Goal: Task Accomplishment & Management: Manage account settings

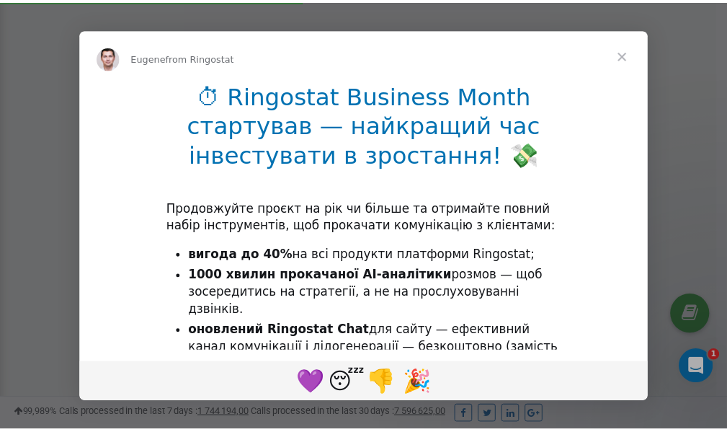
scroll to position [433, 0]
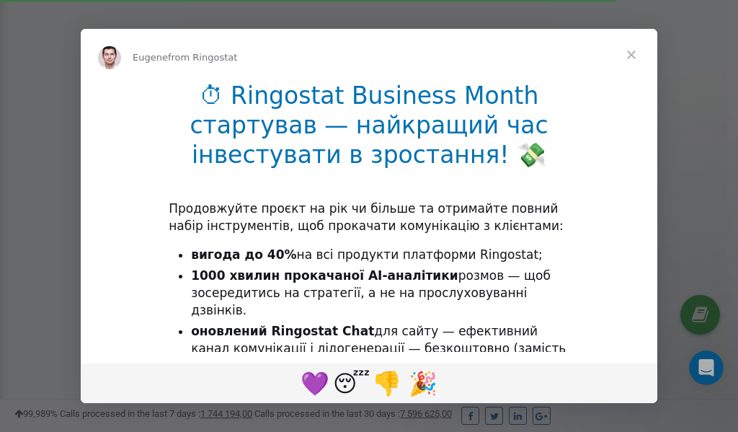
click at [634, 53] on span "Close" at bounding box center [632, 55] width 52 height 52
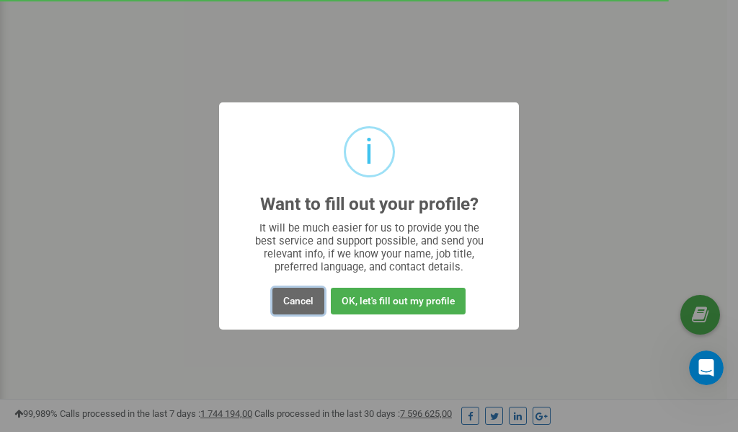
click at [293, 300] on button "Cancel" at bounding box center [298, 301] width 52 height 27
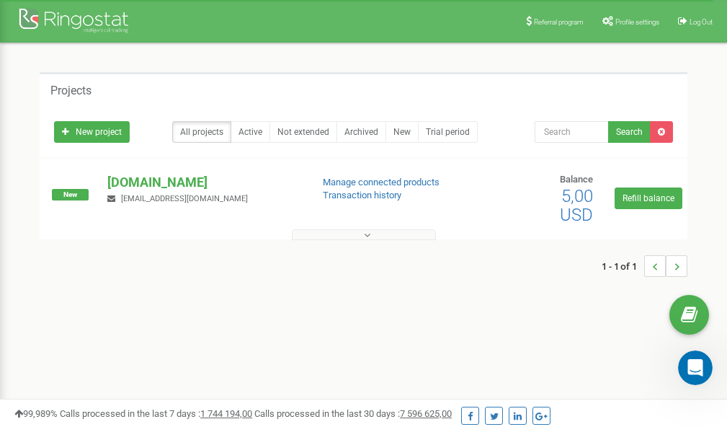
scroll to position [0, 0]
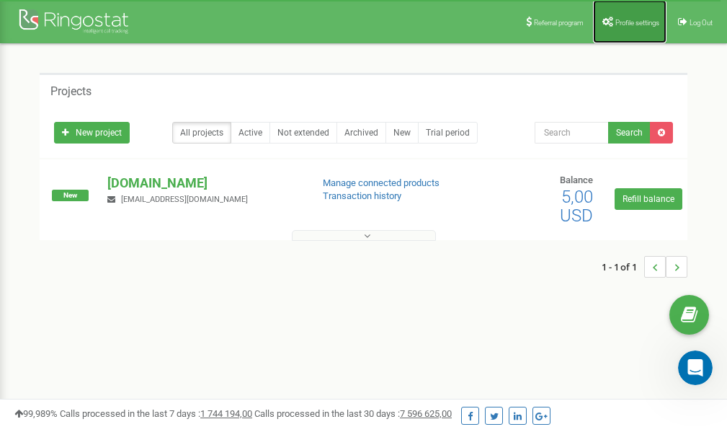
click at [624, 23] on span "Profile settings" at bounding box center [638, 23] width 44 height 8
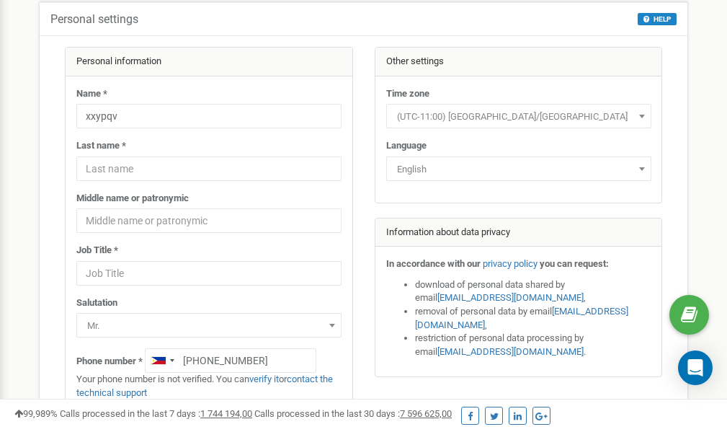
scroll to position [72, 0]
click at [270, 378] on link "verify it" at bounding box center [264, 378] width 30 height 11
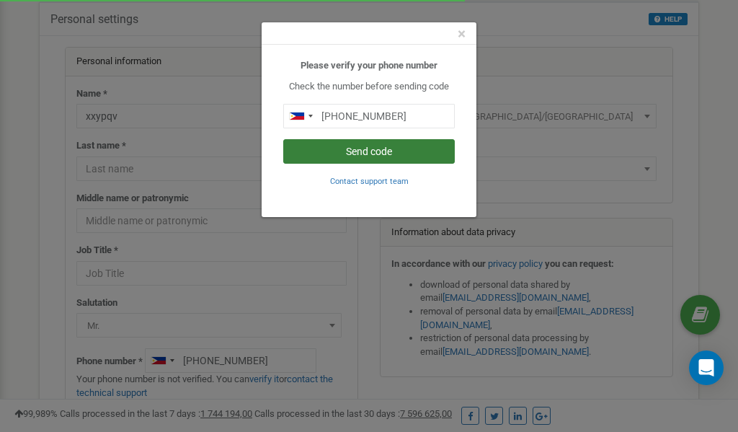
click at [381, 151] on button "Send code" at bounding box center [369, 151] width 172 height 25
